Goal: Information Seeking & Learning: Learn about a topic

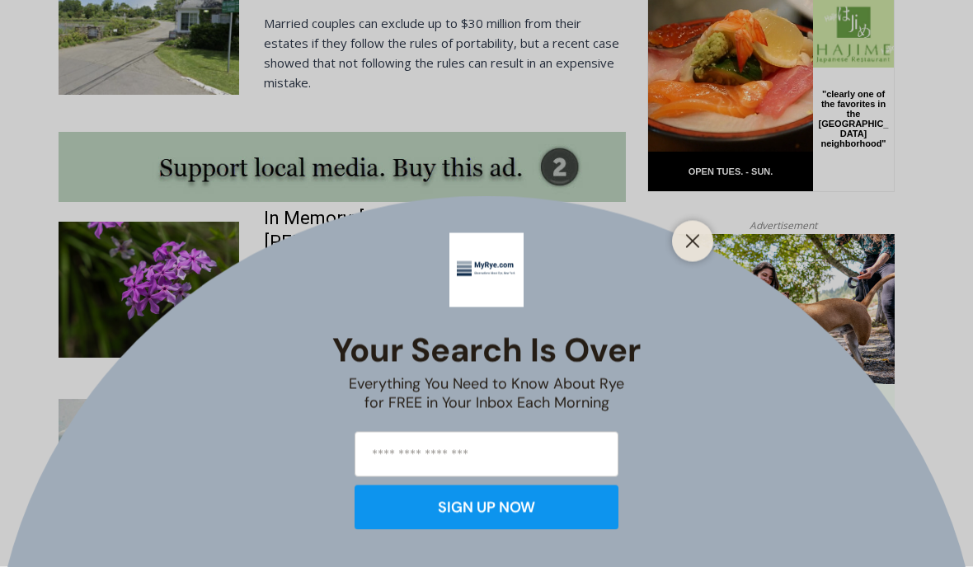
click at [698, 239] on icon "Close" at bounding box center [692, 241] width 15 height 15
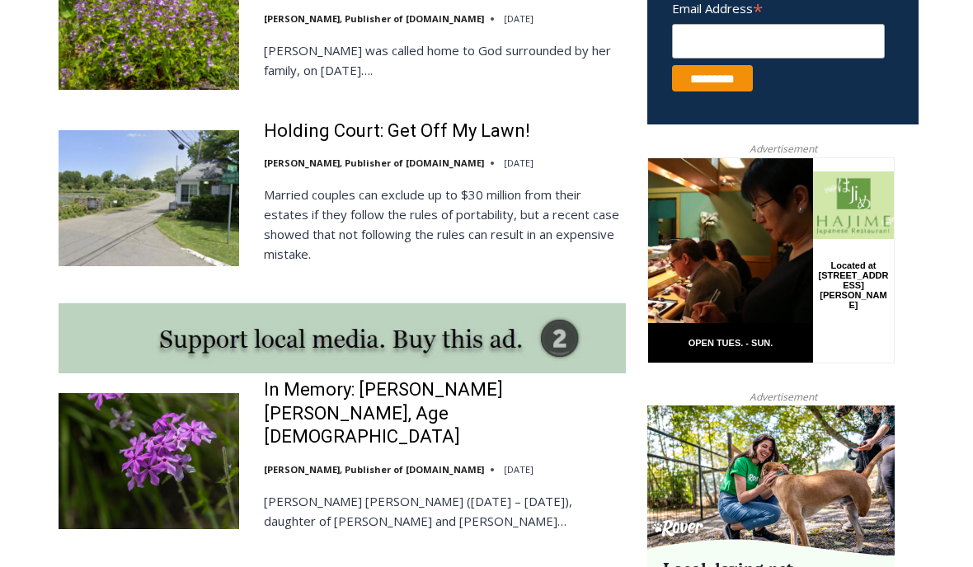
scroll to position [1223, 0]
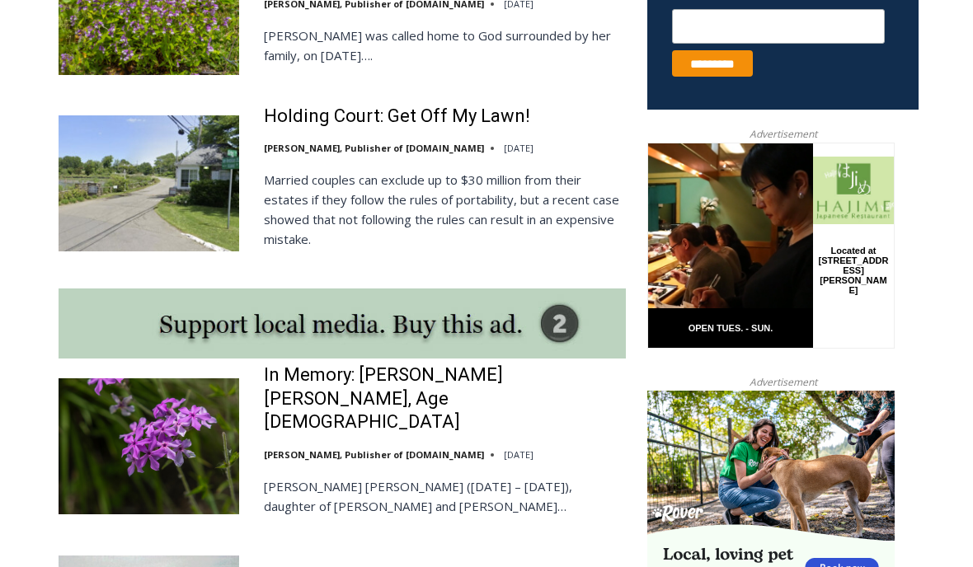
click at [449, 110] on link "Holding Court: Get Off My Lawn!" at bounding box center [397, 117] width 266 height 24
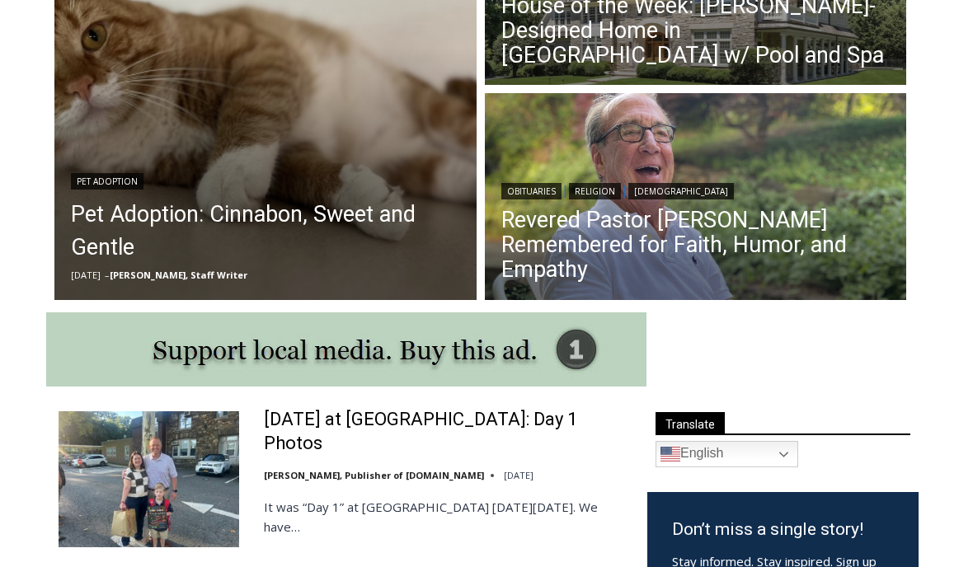
scroll to position [580, 0]
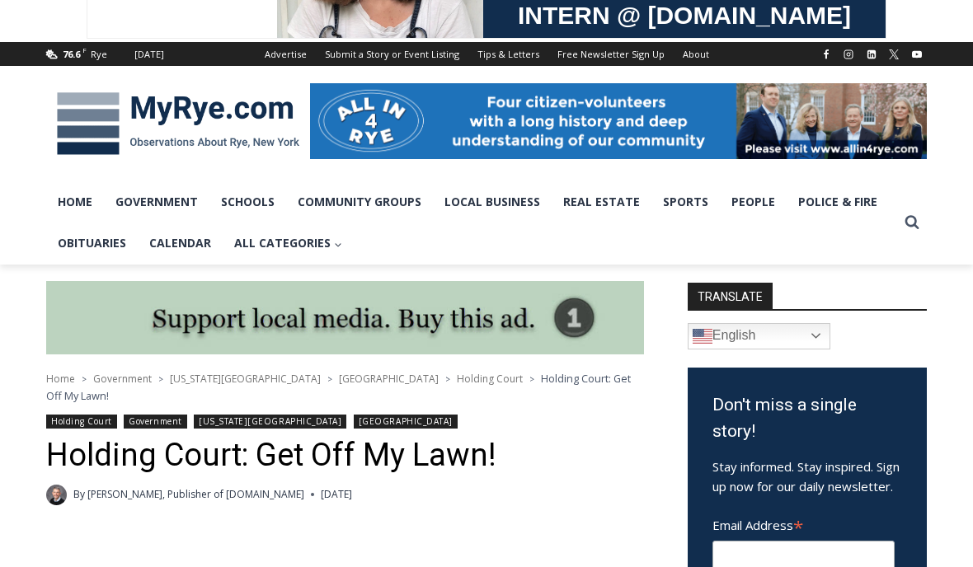
scroll to position [173, 0]
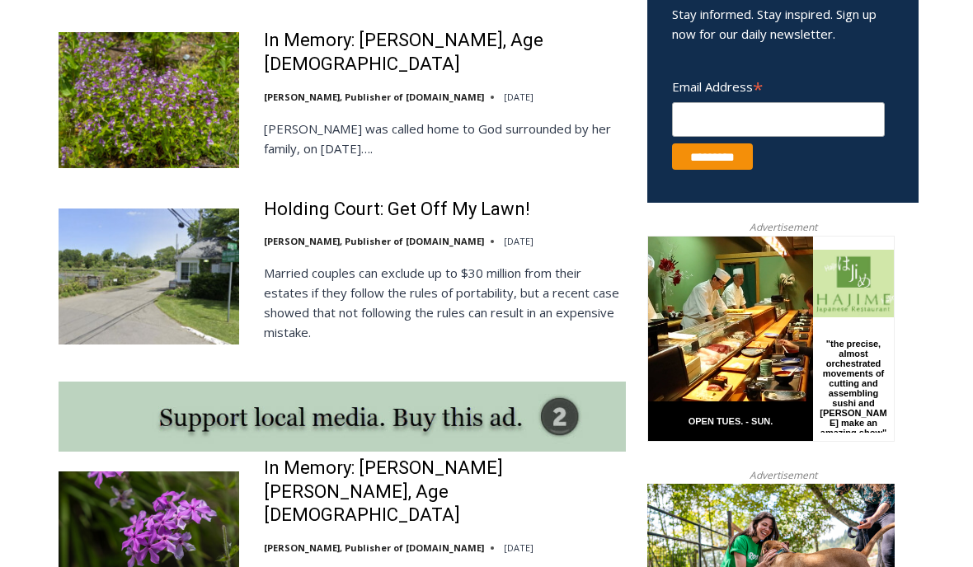
scroll to position [1084, 0]
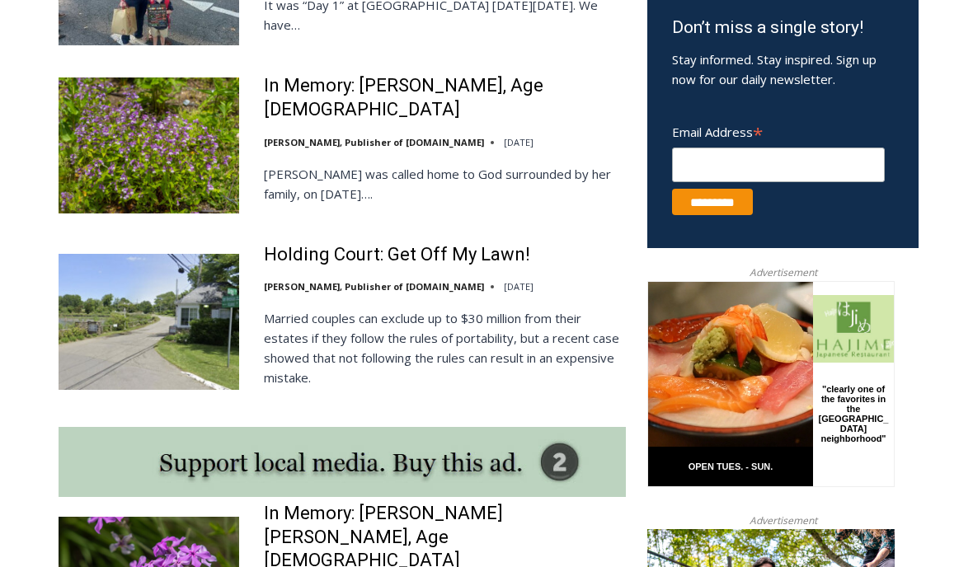
click at [478, 253] on link "Holding Court: Get Off My Lawn!" at bounding box center [397, 255] width 266 height 24
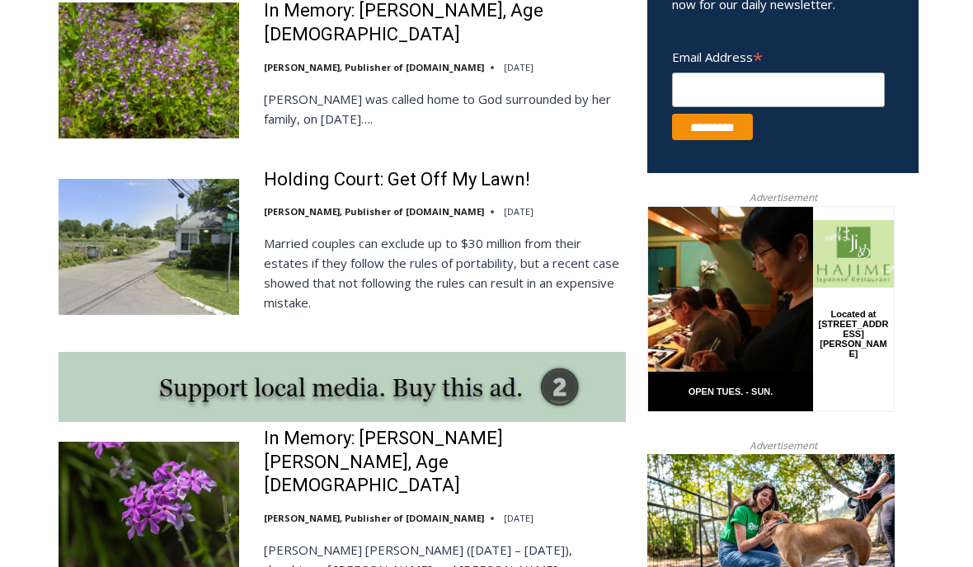
scroll to position [1160, 0]
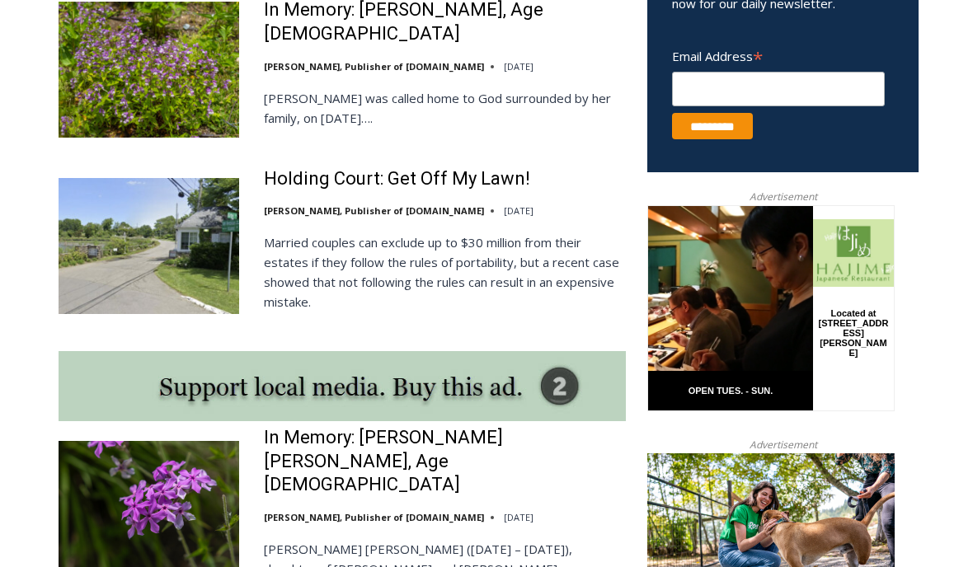
click at [459, 178] on link "Holding Court: Get Off My Lawn!" at bounding box center [397, 179] width 266 height 24
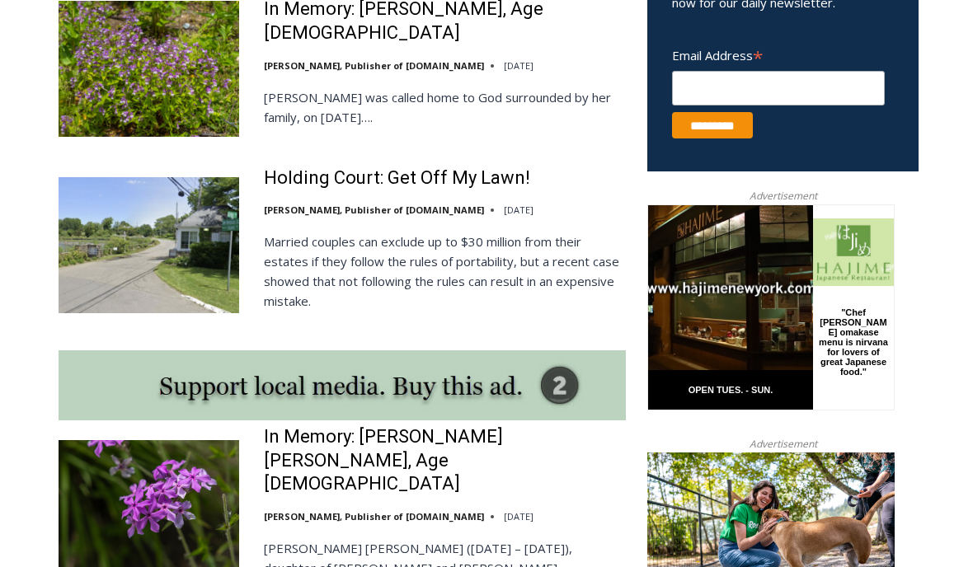
scroll to position [1231, 0]
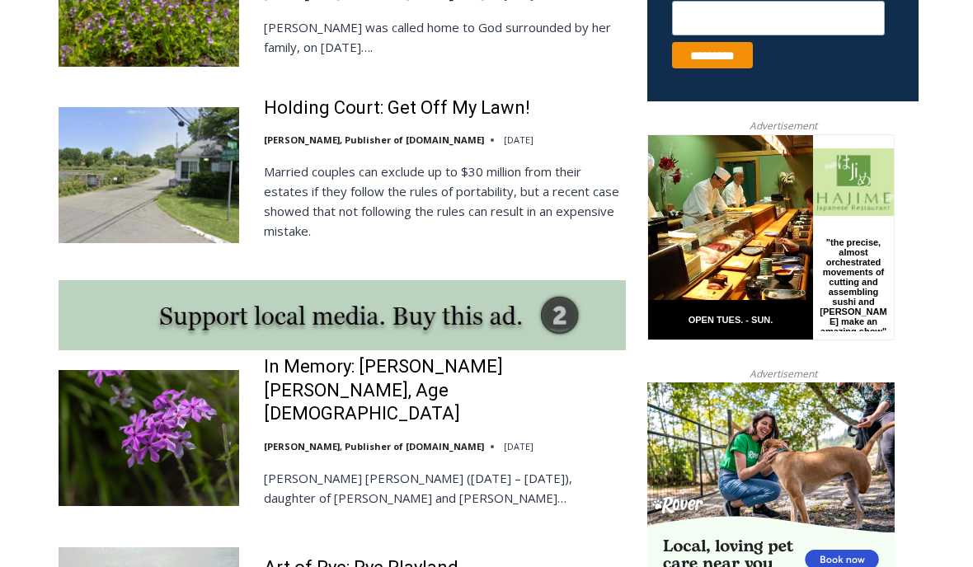
click at [433, 107] on link "Holding Court: Get Off My Lawn!" at bounding box center [397, 108] width 266 height 24
